Goal: Obtain resource: Obtain resource

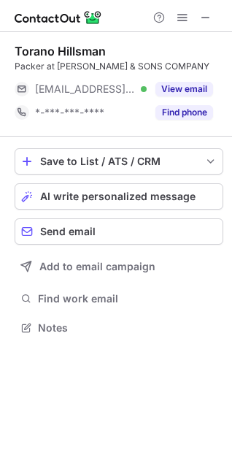
scroll to position [7, 7]
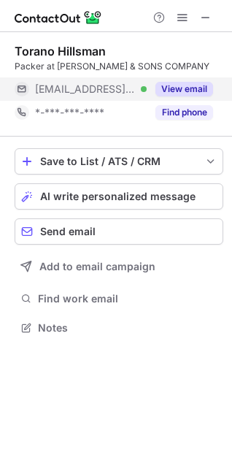
click at [201, 86] on button "View email" at bounding box center [185, 89] width 58 height 15
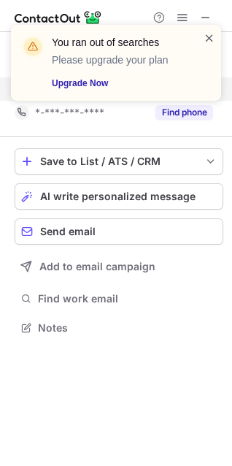
click at [210, 38] on span at bounding box center [210, 38] width 12 height 15
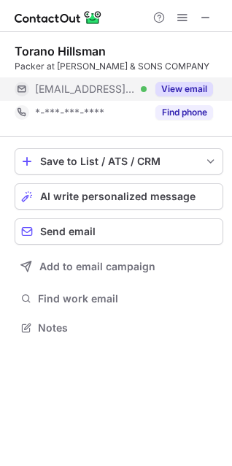
click at [176, 82] on button "View email" at bounding box center [185, 89] width 58 height 15
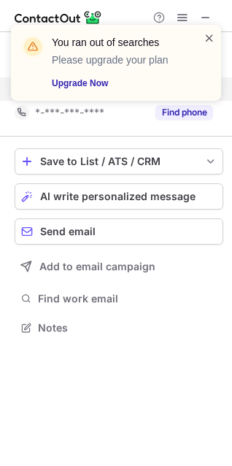
click at [210, 38] on span at bounding box center [210, 38] width 12 height 15
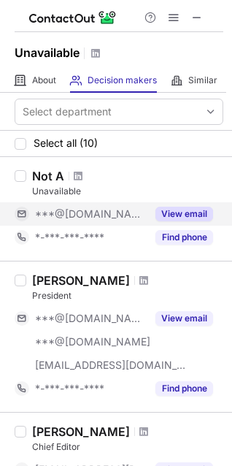
click at [181, 217] on button "View email" at bounding box center [185, 214] width 58 height 15
